Goal: Find specific page/section

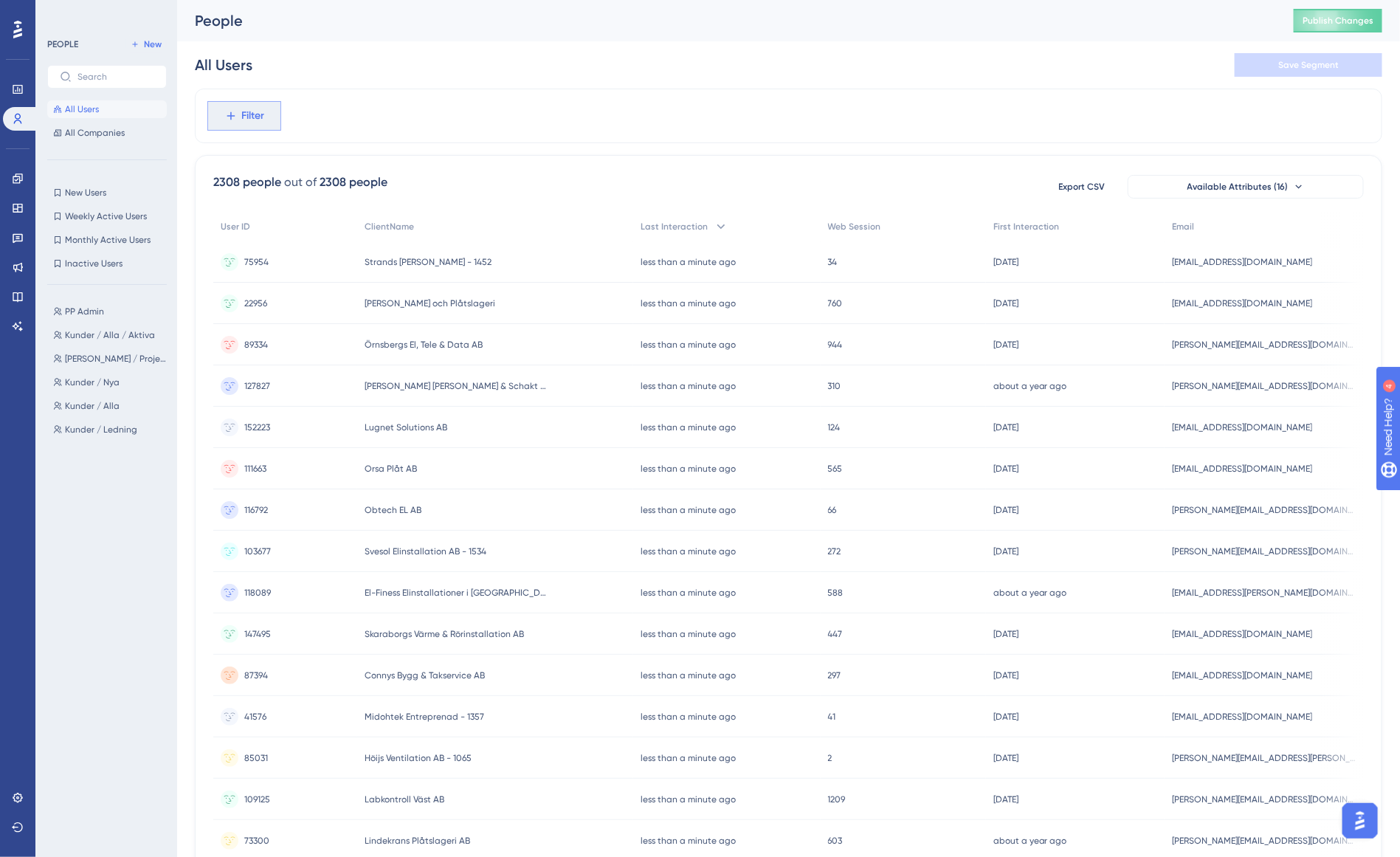
click at [276, 116] on button "Filter" at bounding box center [244, 115] width 74 height 29
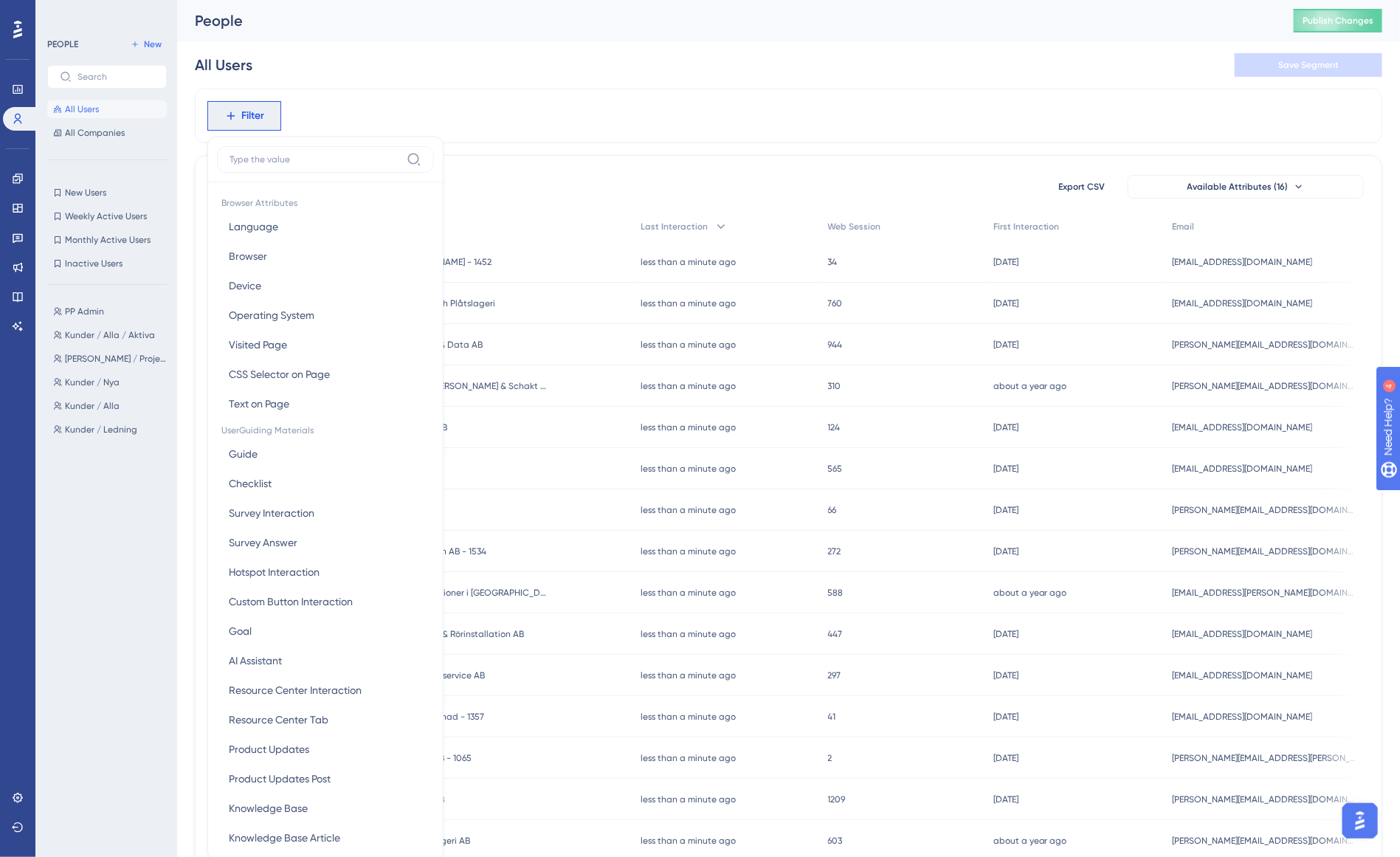
click at [245, 122] on span "Filter" at bounding box center [253, 116] width 22 height 18
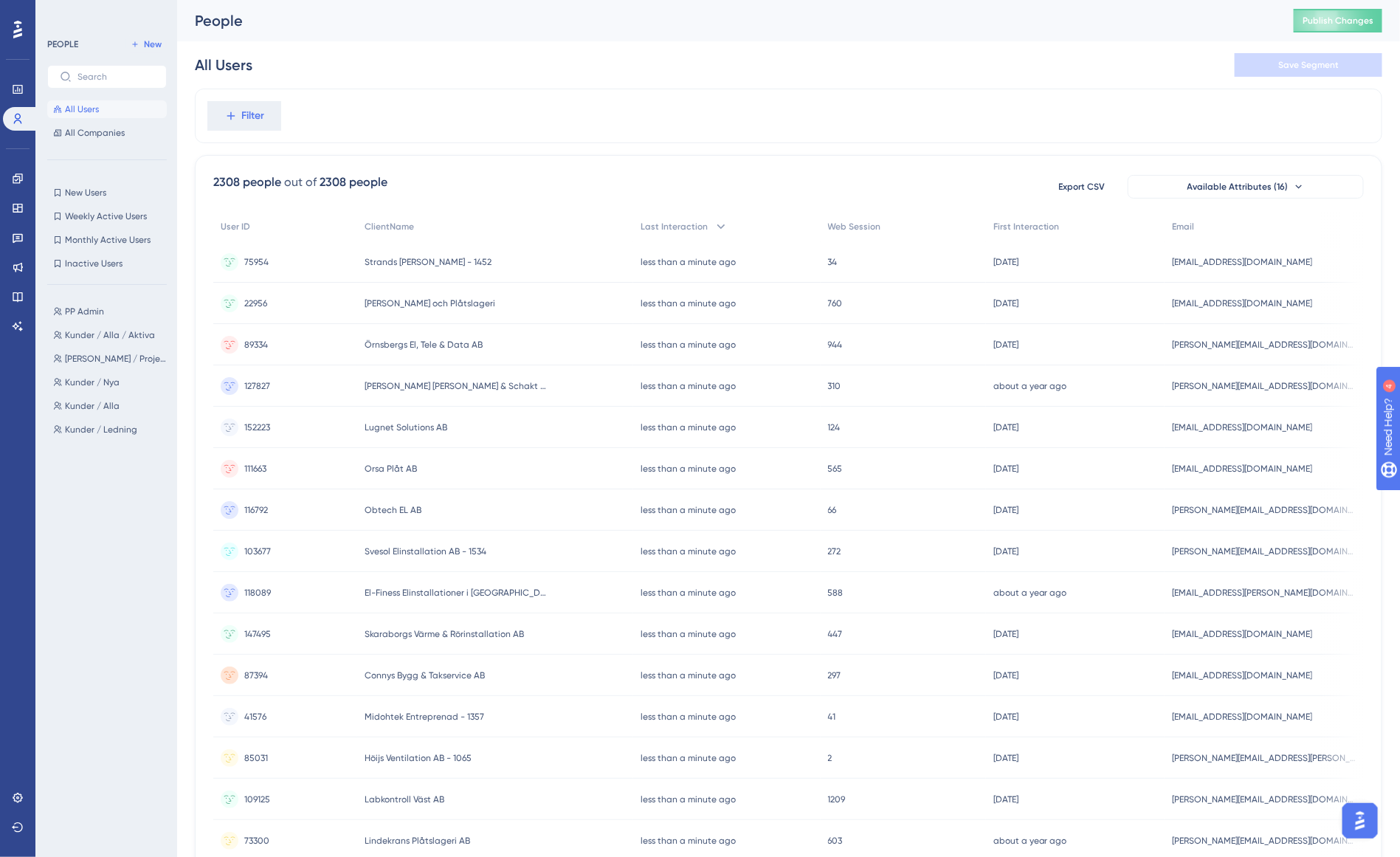
click at [123, 104] on button "All Users" at bounding box center [106, 109] width 119 height 18
click at [260, 122] on span "Filter" at bounding box center [253, 116] width 22 height 18
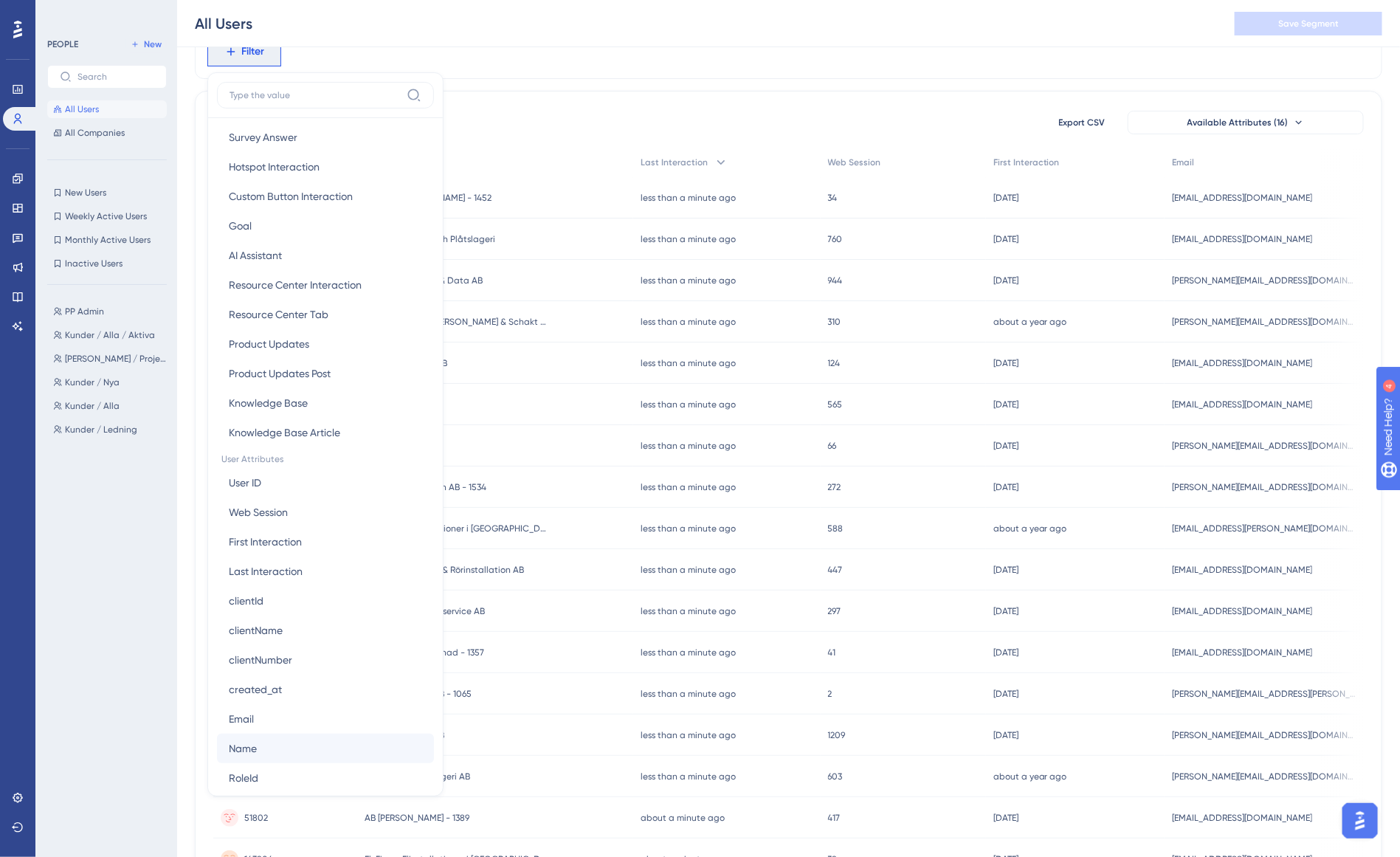
scroll to position [369, 0]
click at [299, 696] on button "Email Email" at bounding box center [325, 691] width 217 height 29
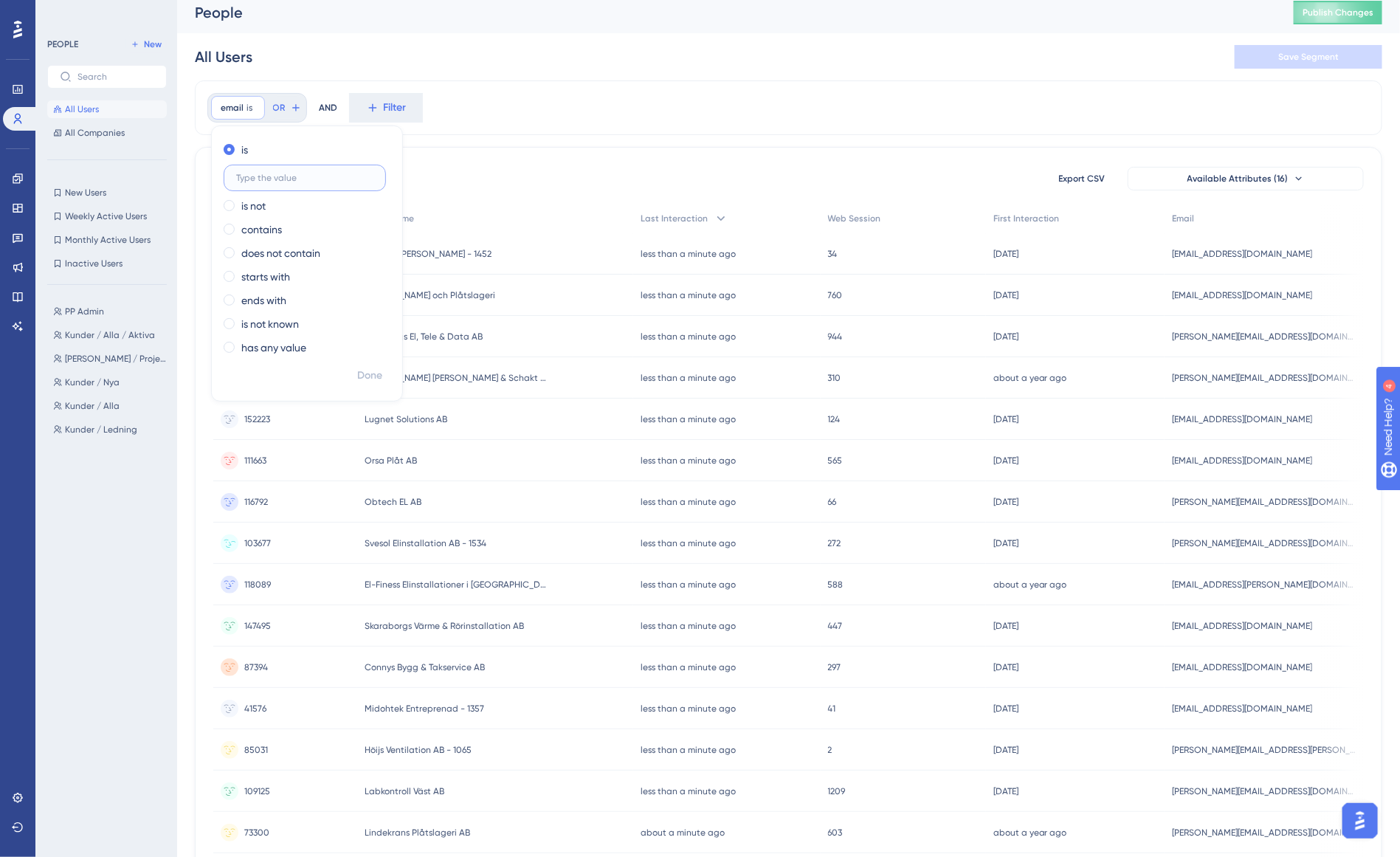
scroll to position [0, 0]
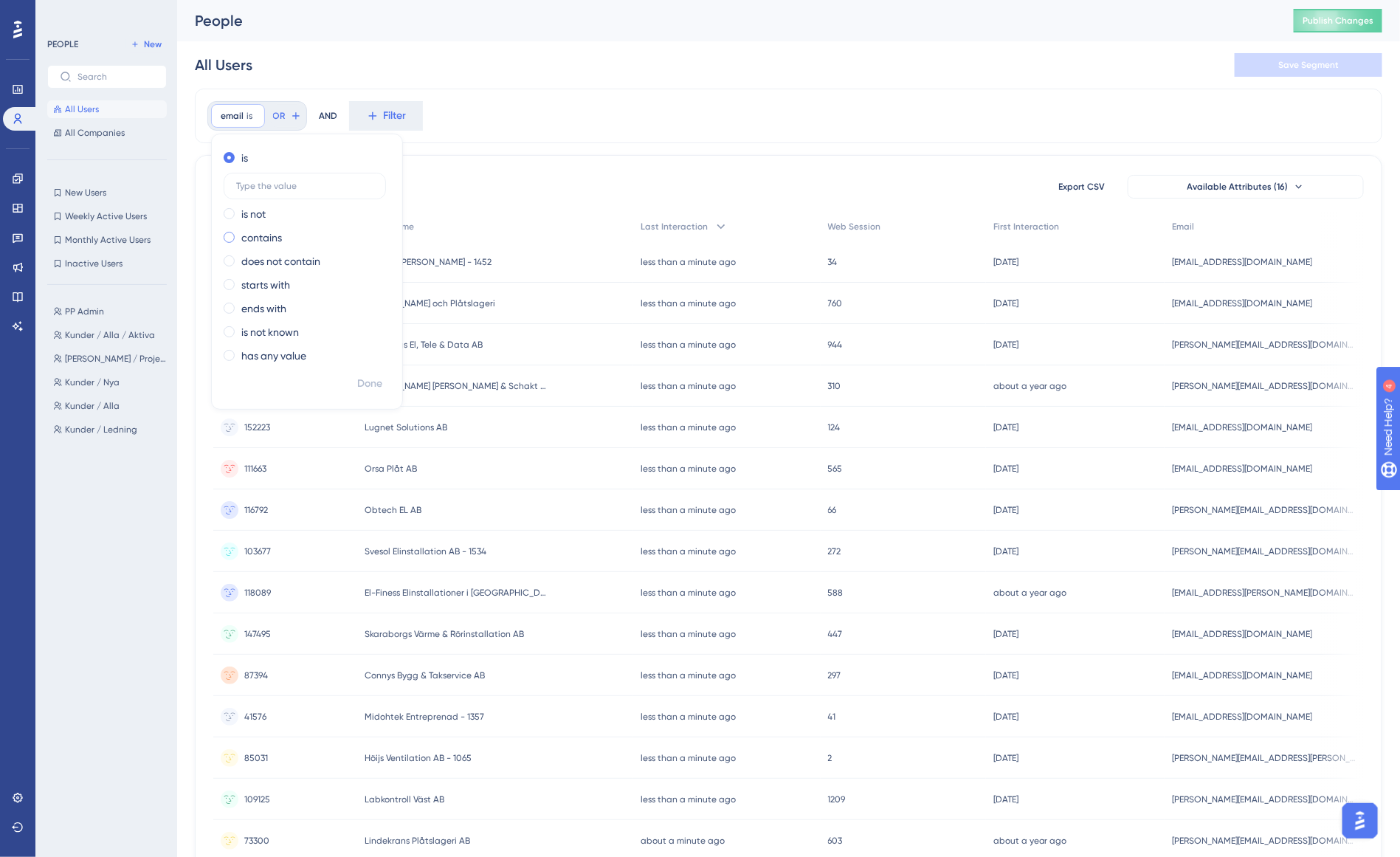
click at [256, 235] on label "contains" at bounding box center [262, 237] width 41 height 18
click at [276, 183] on div "is not" at bounding box center [304, 182] width 161 height 18
click at [255, 239] on label "contains" at bounding box center [262, 237] width 41 height 18
type input "elina"
click at [365, 381] on span "Done" at bounding box center [370, 384] width 25 height 18
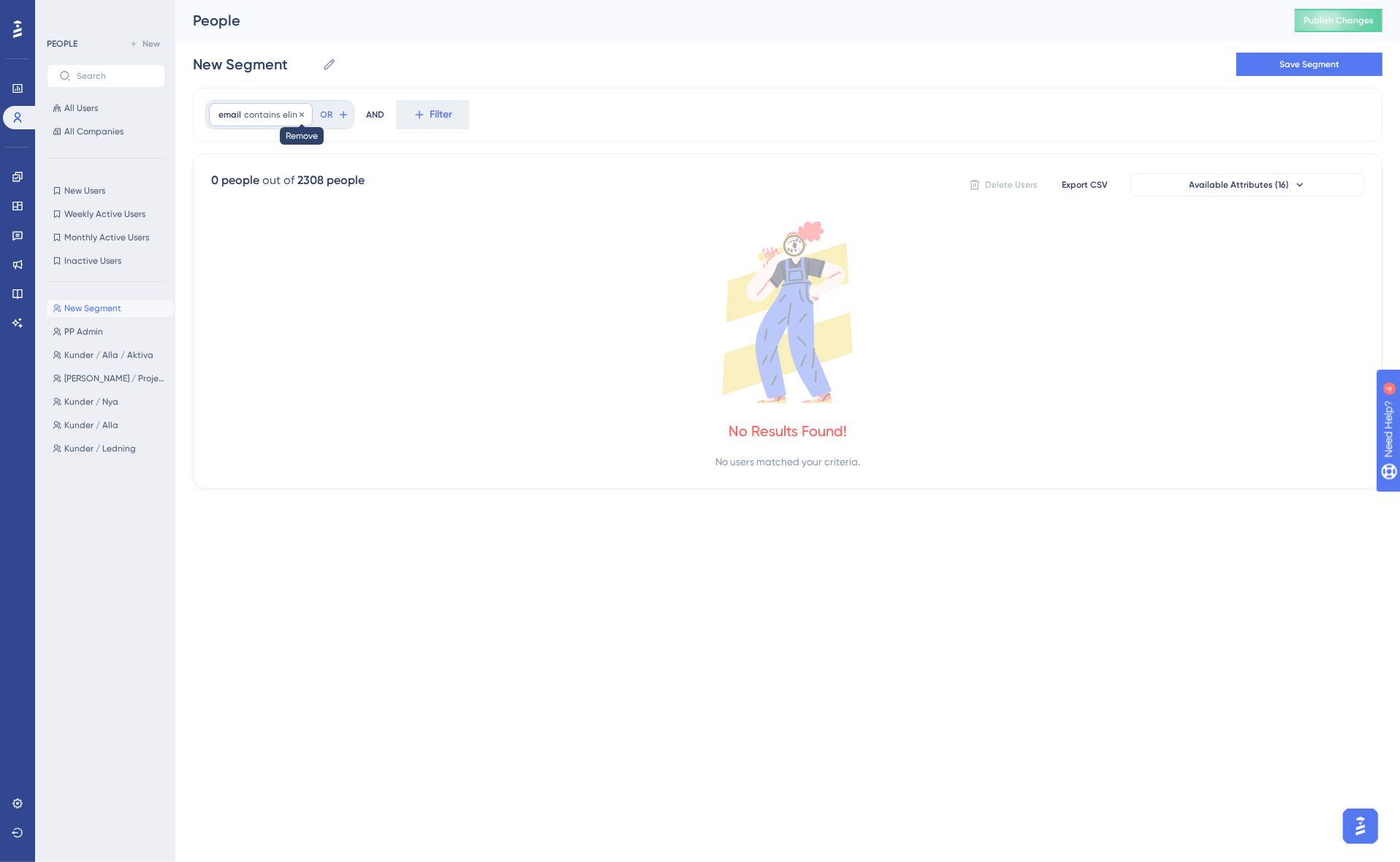
click at [301, 114] on icon at bounding box center [301, 114] width 9 height 9
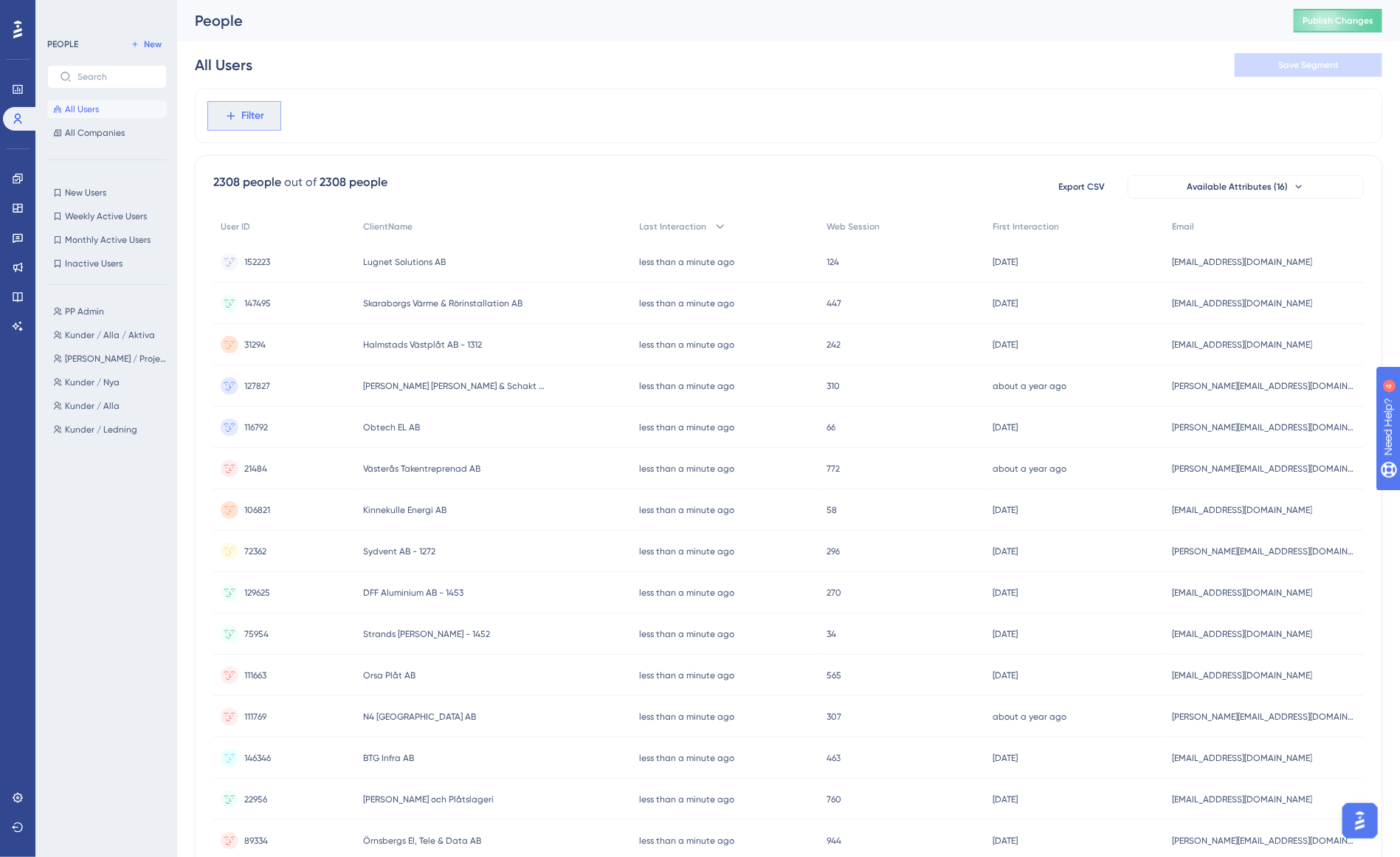
click at [258, 119] on span "Filter" at bounding box center [253, 116] width 22 height 18
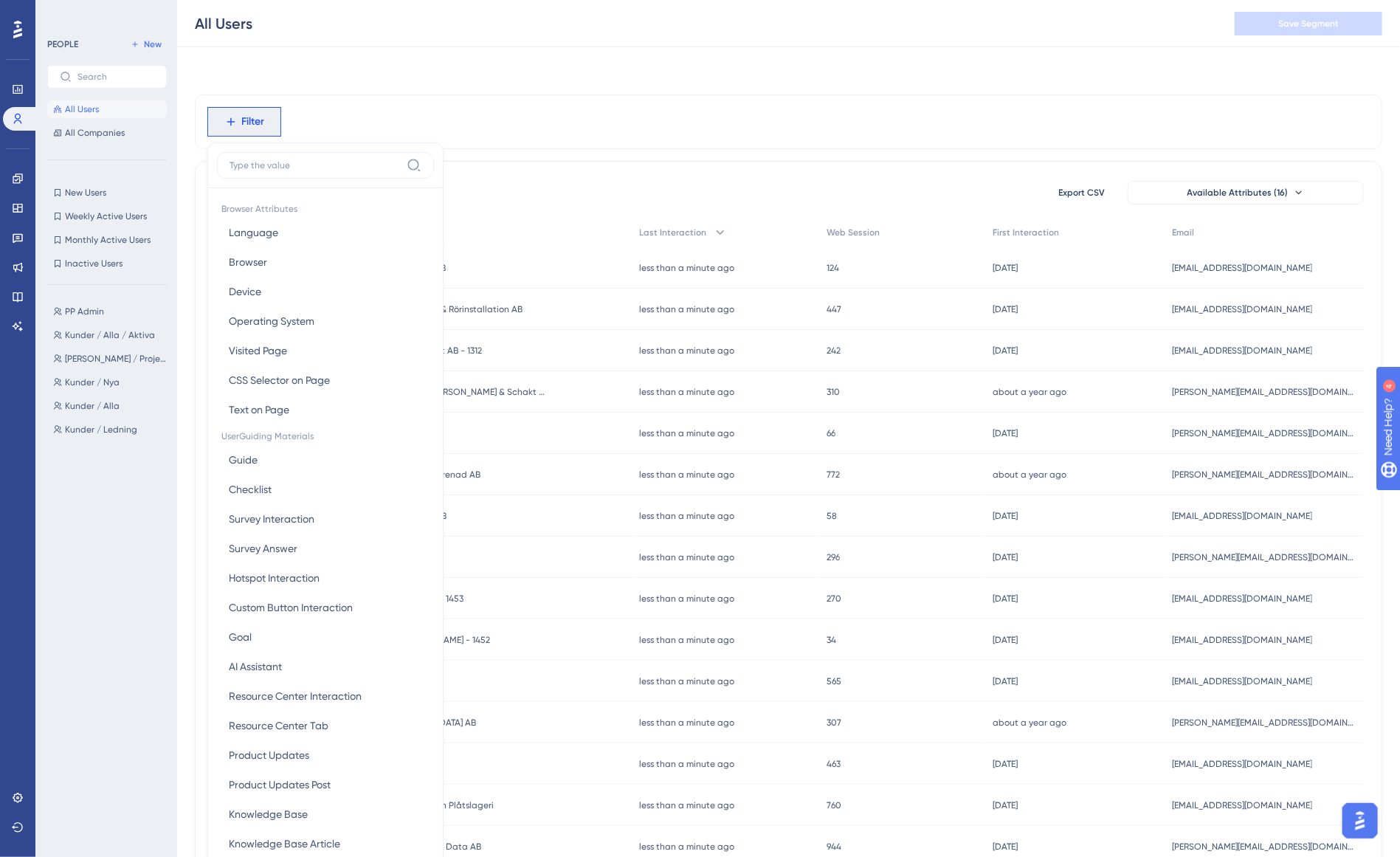
scroll to position [70, 0]
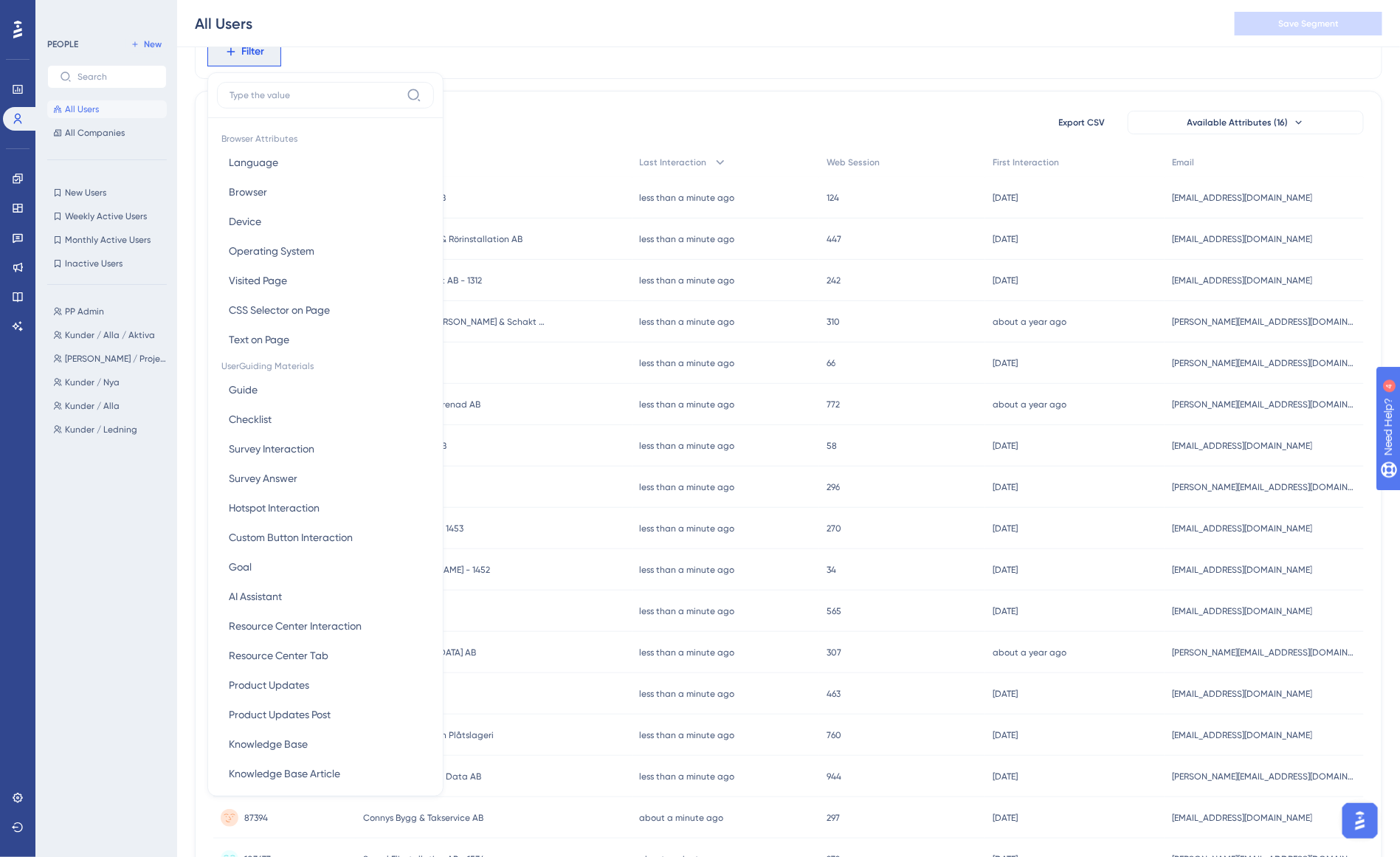
click at [599, 89] on div "Filter Browser Attributes Language Language Browser Browser Device Device Opera…" at bounding box center [787, 546] width 1187 height 1045
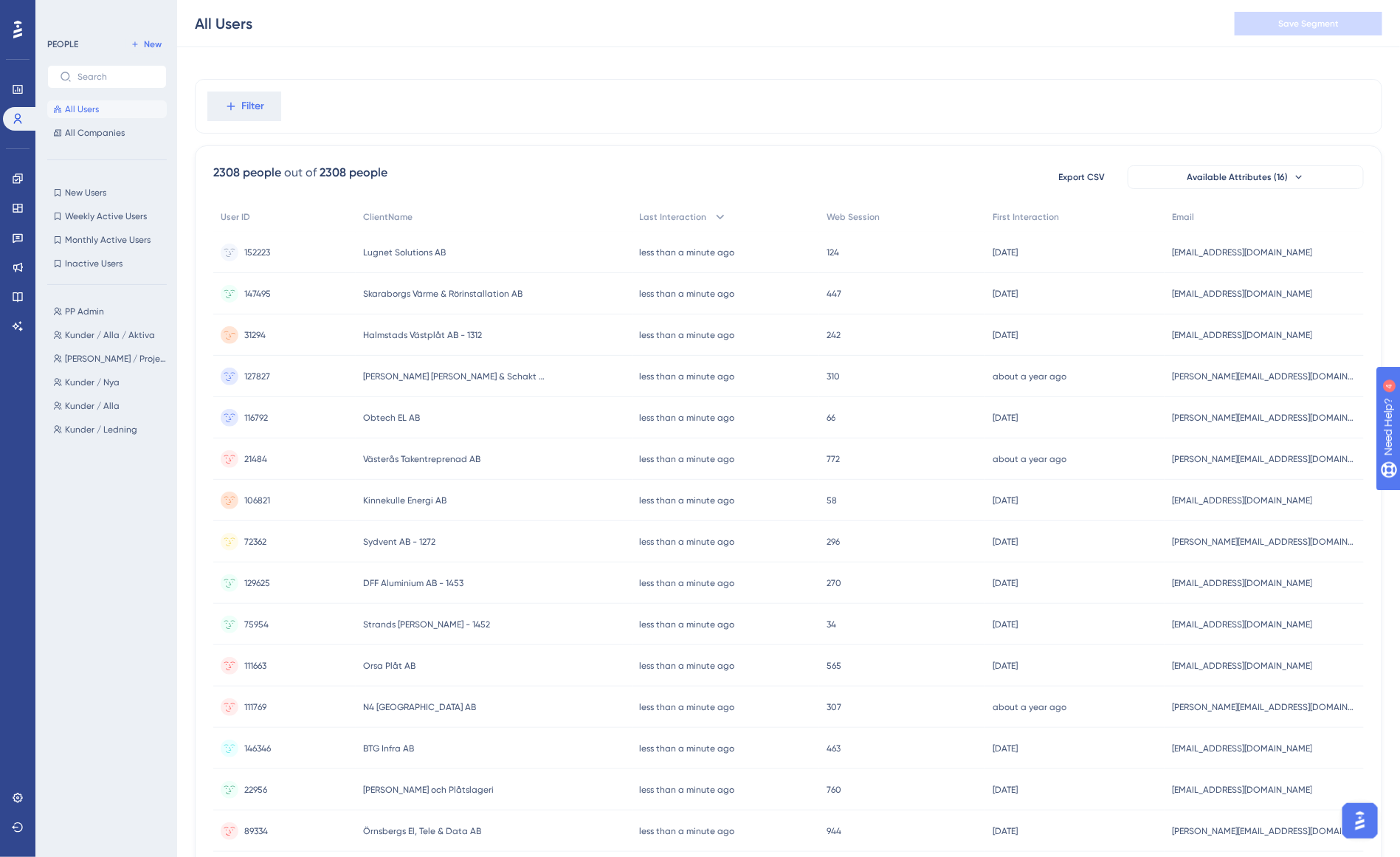
scroll to position [0, 0]
